Goal: Task Accomplishment & Management: Manage account settings

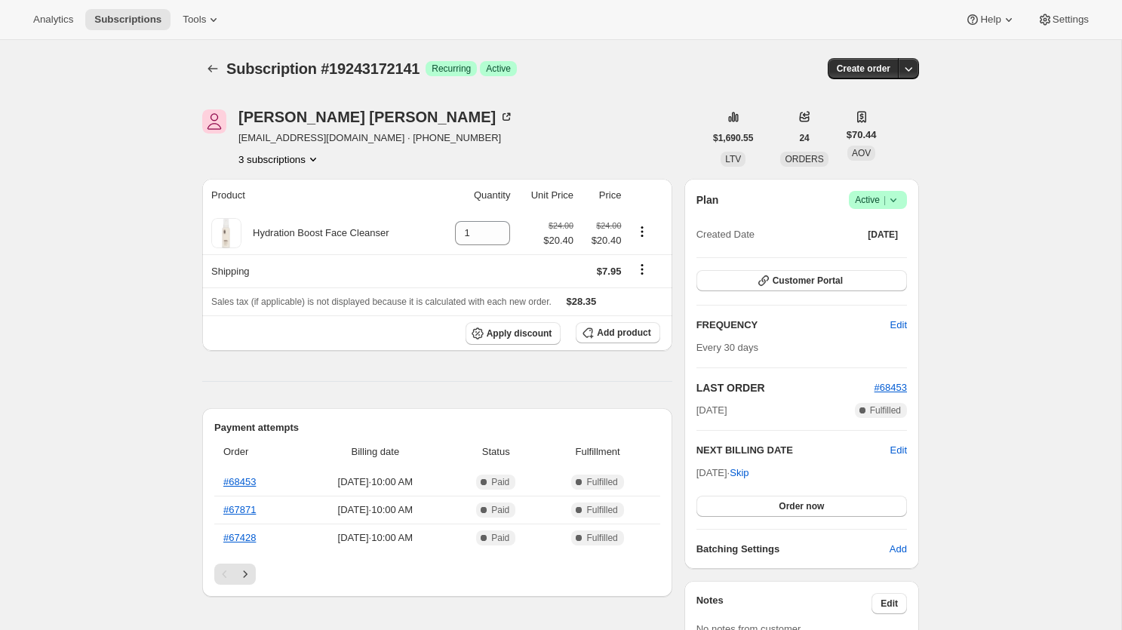
click at [895, 197] on icon at bounding box center [893, 199] width 15 height 15
click at [839, 253] on span "Cancel subscription" at bounding box center [874, 254] width 85 height 11
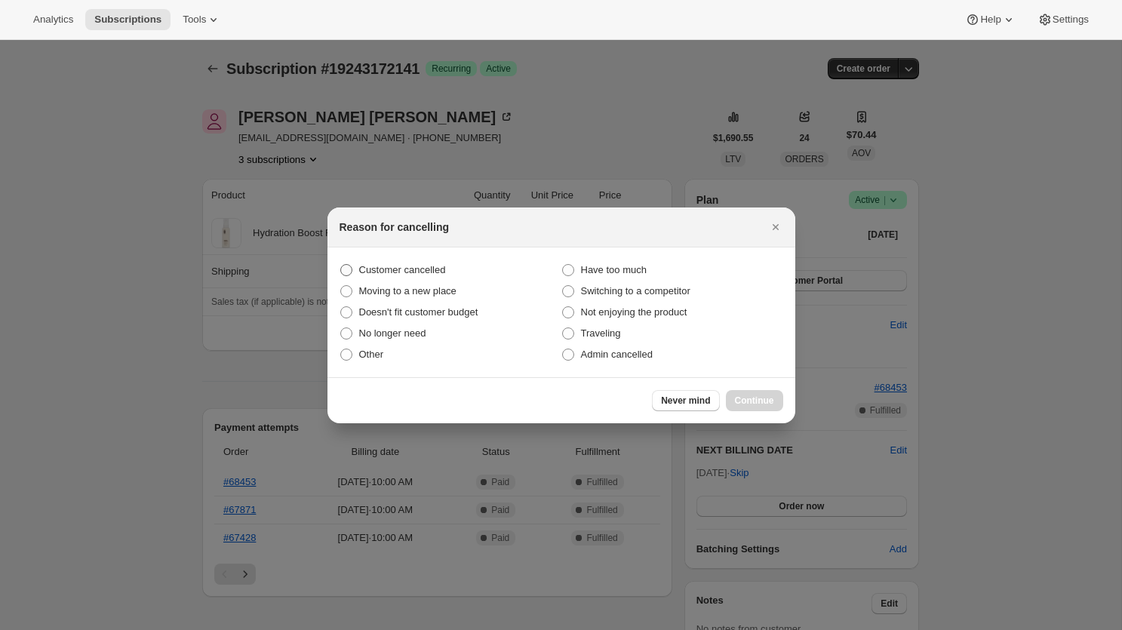
click at [408, 272] on span "Customer cancelled" at bounding box center [402, 269] width 87 height 11
click at [341, 265] on input "Customer cancelled" at bounding box center [340, 264] width 1 height 1
radio input "true"
click at [735, 400] on span "Continue" at bounding box center [754, 401] width 39 height 12
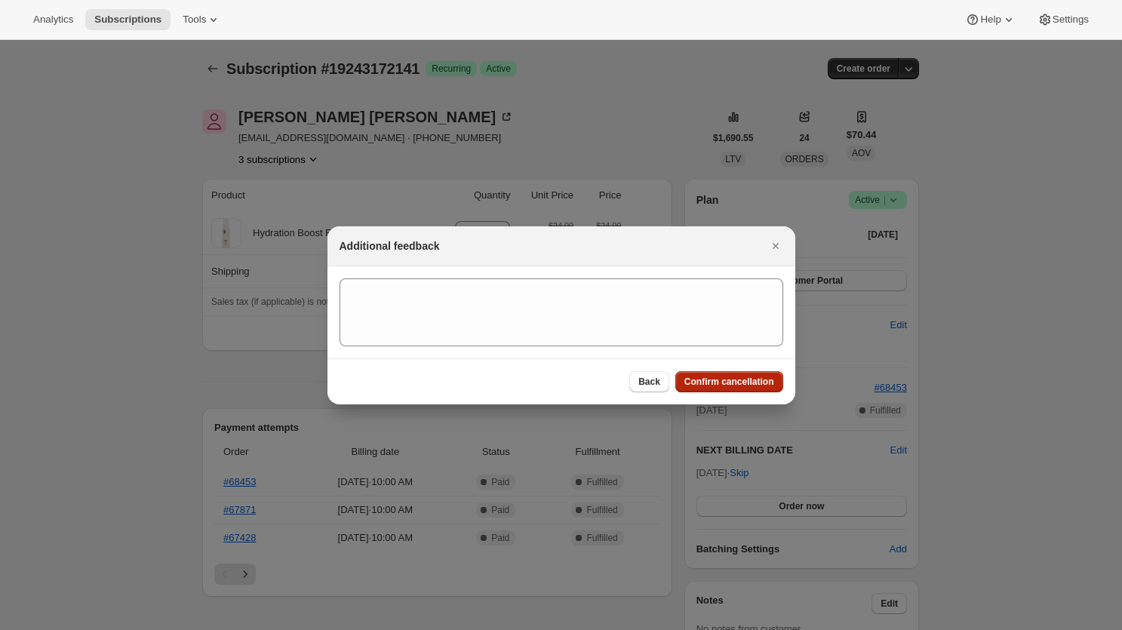
click at [700, 377] on span "Confirm cancellation" at bounding box center [729, 382] width 90 height 12
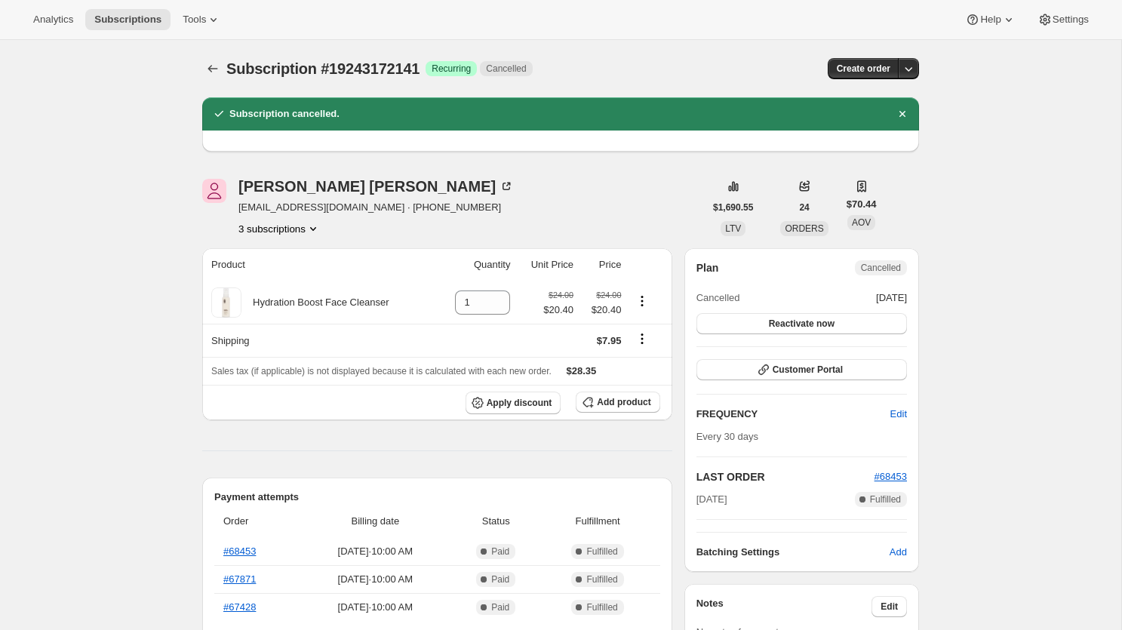
click at [294, 227] on button "3 subscriptions" at bounding box center [279, 228] width 82 height 15
click at [284, 263] on span "19243139373" at bounding box center [280, 256] width 105 height 15
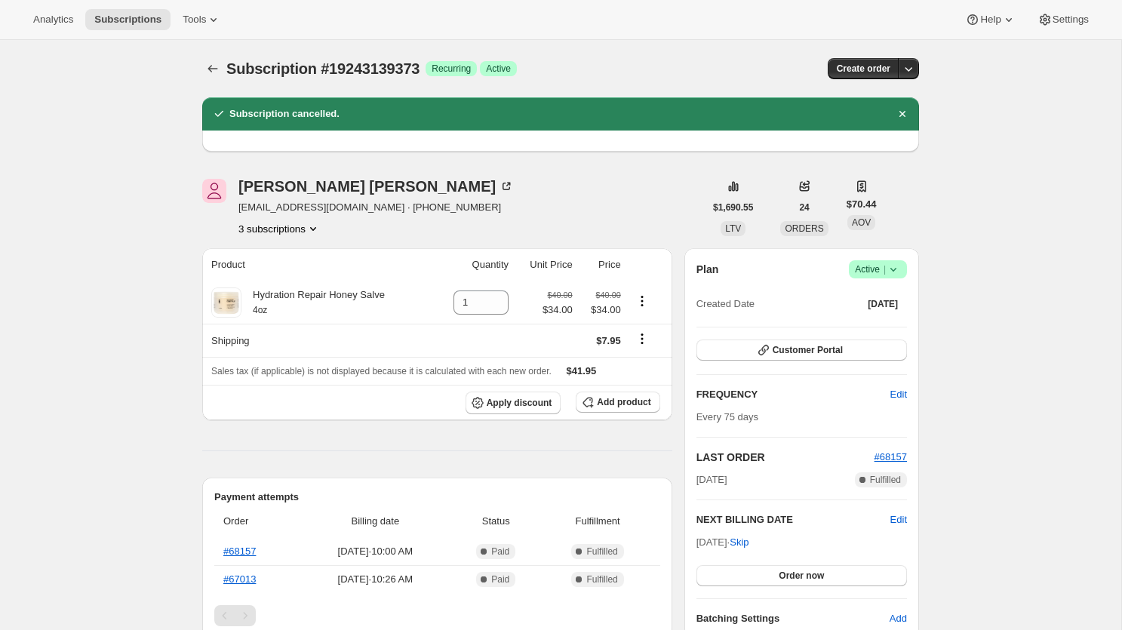
click at [901, 269] on span "Success Active |" at bounding box center [878, 269] width 58 height 18
click at [861, 318] on span "Cancel subscription" at bounding box center [874, 323] width 85 height 11
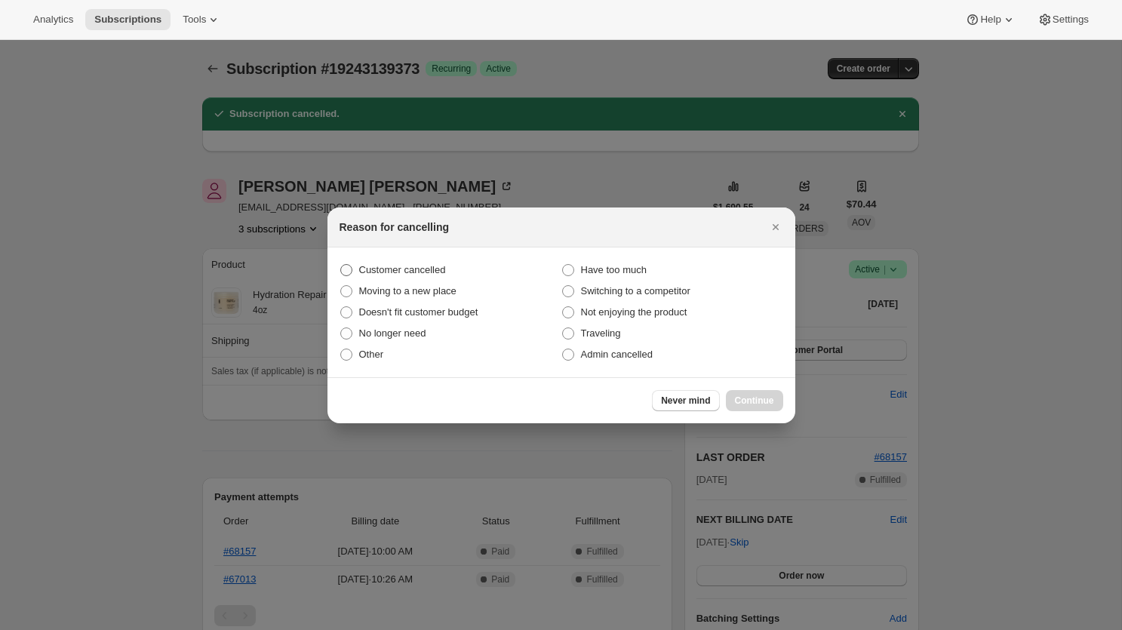
click at [433, 265] on span "Customer cancelled" at bounding box center [402, 269] width 87 height 11
click at [341, 265] on input "Customer cancelled" at bounding box center [340, 264] width 1 height 1
radio input "true"
click at [741, 407] on button "Continue" at bounding box center [754, 400] width 57 height 21
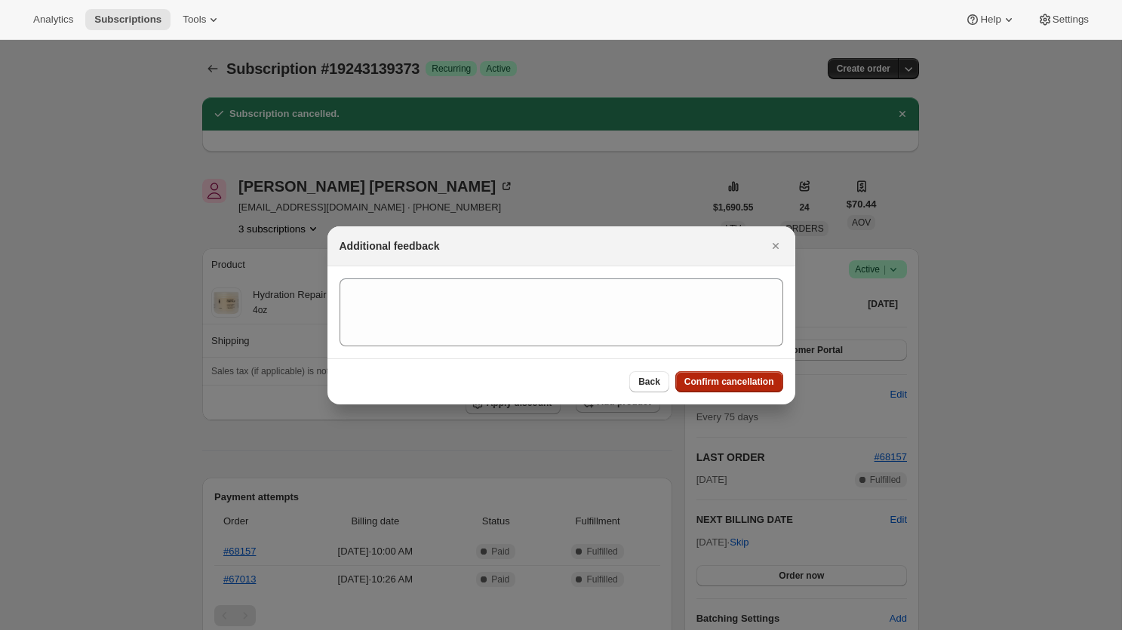
click at [734, 381] on span "Confirm cancellation" at bounding box center [729, 382] width 90 height 12
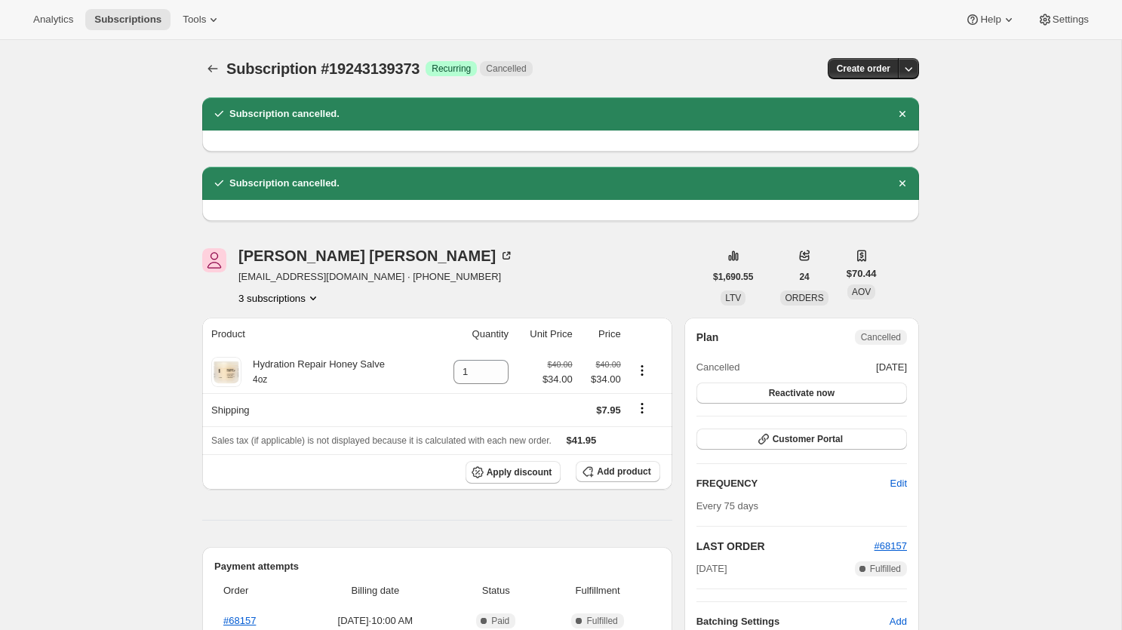
click at [300, 294] on button "3 subscriptions" at bounding box center [279, 298] width 82 height 15
click at [287, 376] on span "19243794733" at bounding box center [256, 376] width 60 height 11
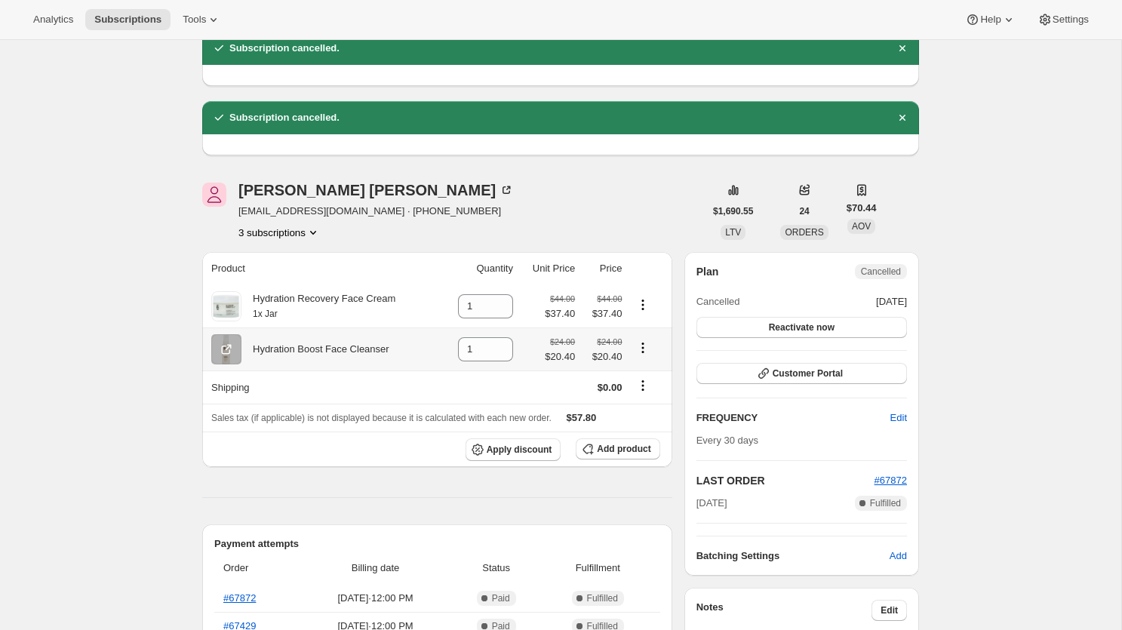
scroll to position [72, 0]
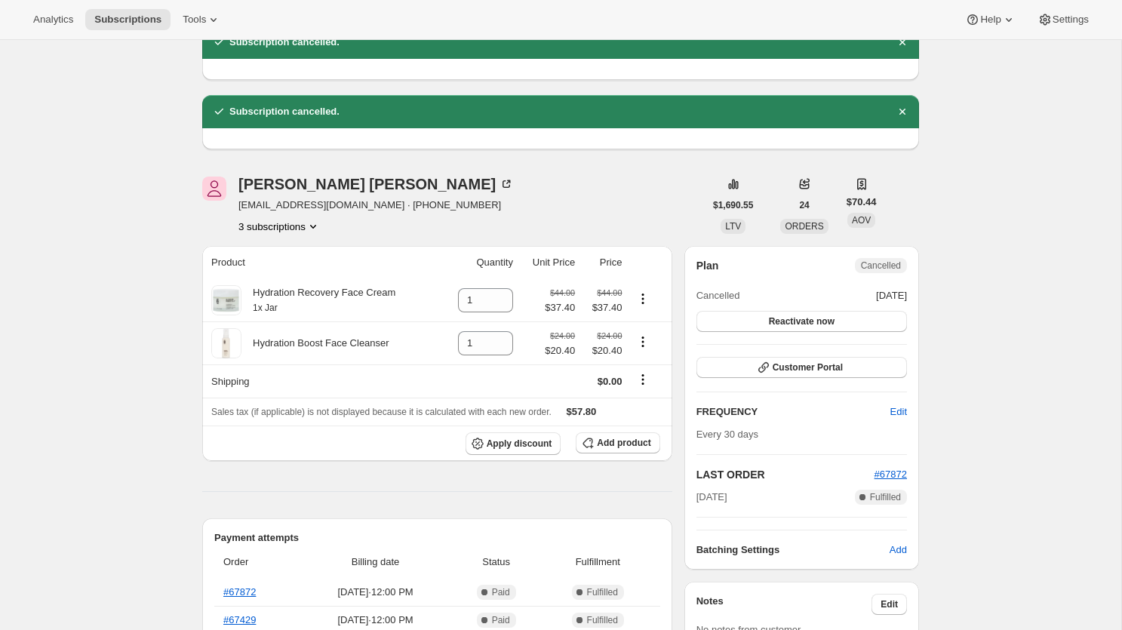
click at [315, 226] on icon "Product actions" at bounding box center [313, 226] width 15 height 15
click at [297, 277] on span "19243172141" at bounding box center [278, 279] width 105 height 15
